Goal: Information Seeking & Learning: Learn about a topic

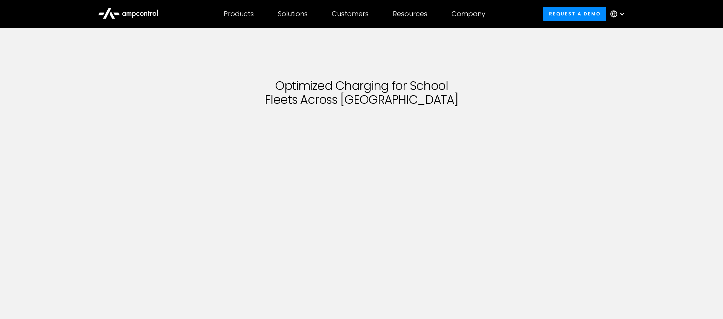
click at [144, 15] on icon at bounding box center [128, 13] width 60 height 18
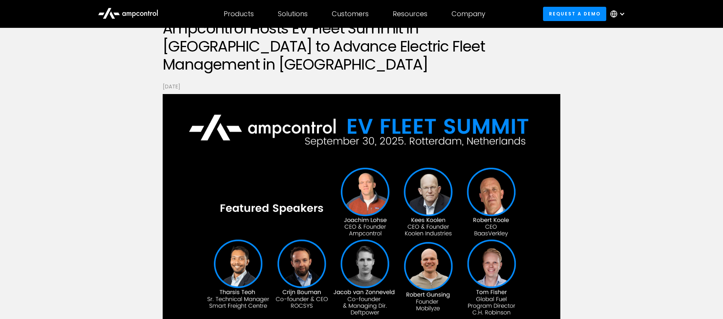
scroll to position [88, 0]
